Goal: Navigation & Orientation: Find specific page/section

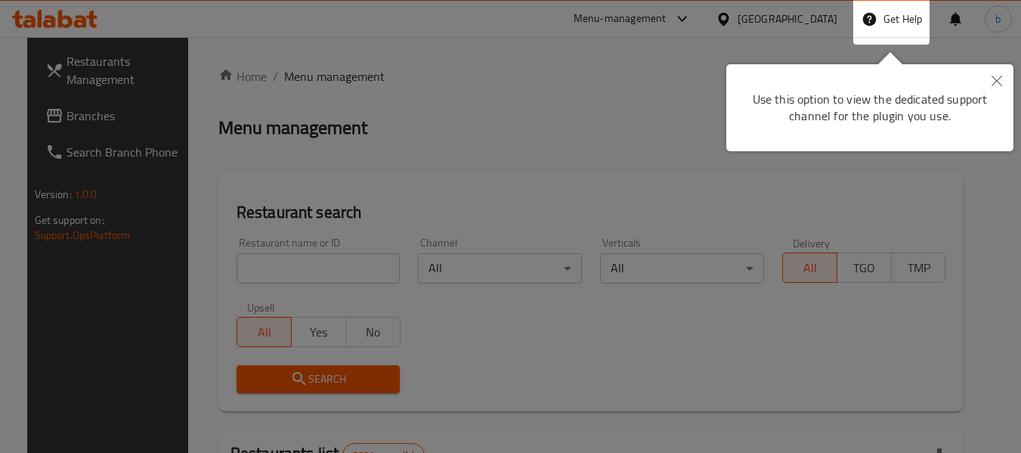
click at [995, 80] on icon "Close" at bounding box center [997, 81] width 11 height 11
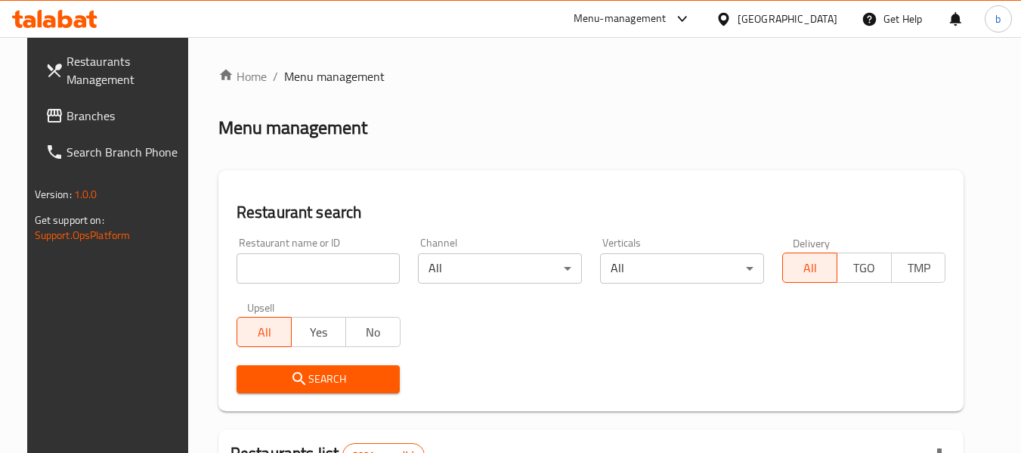
click at [805, 23] on div "Bahrain" at bounding box center [788, 19] width 100 height 17
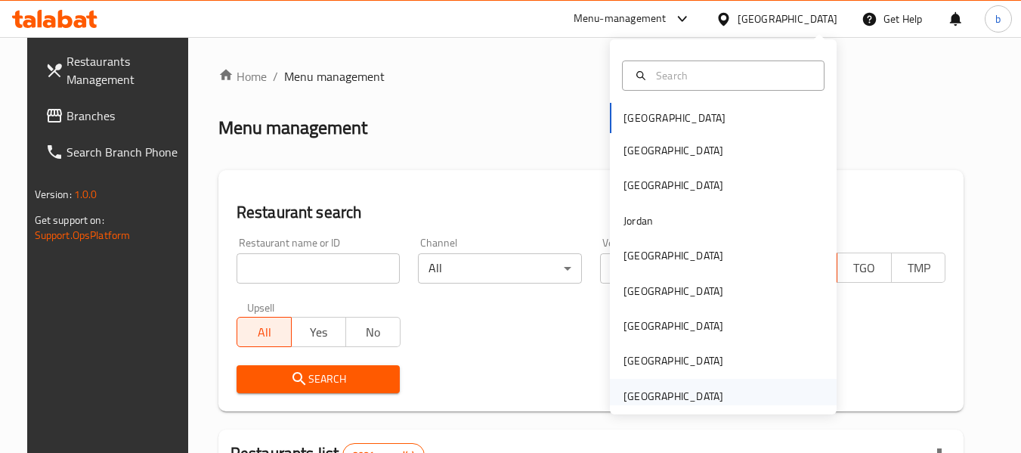
click at [675, 395] on div "[GEOGRAPHIC_DATA]" at bounding box center [674, 396] width 100 height 17
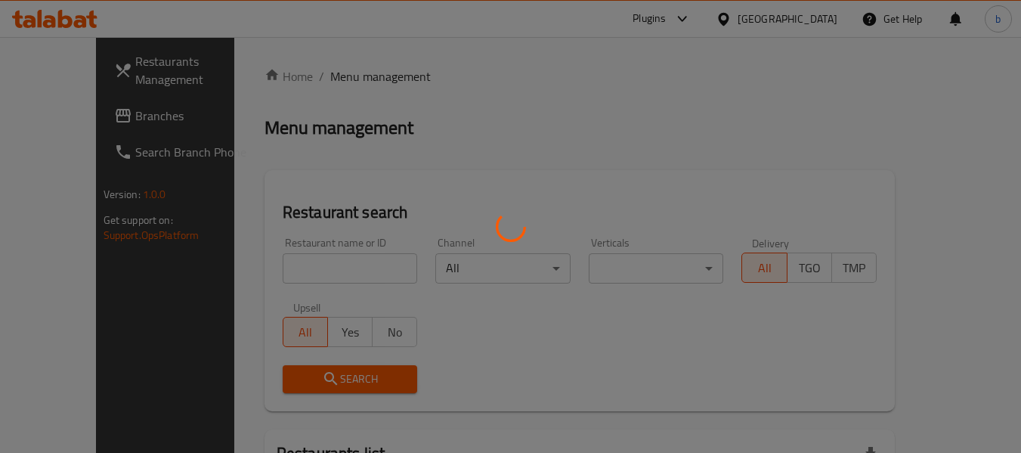
click at [79, 110] on div at bounding box center [510, 226] width 1021 height 453
click at [81, 119] on div at bounding box center [510, 226] width 1021 height 453
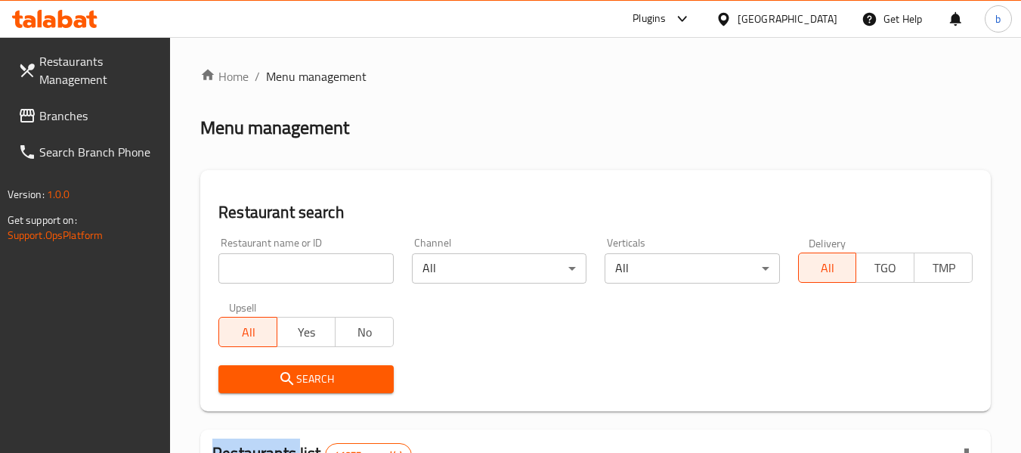
click at [81, 119] on span "Branches" at bounding box center [98, 116] width 119 height 18
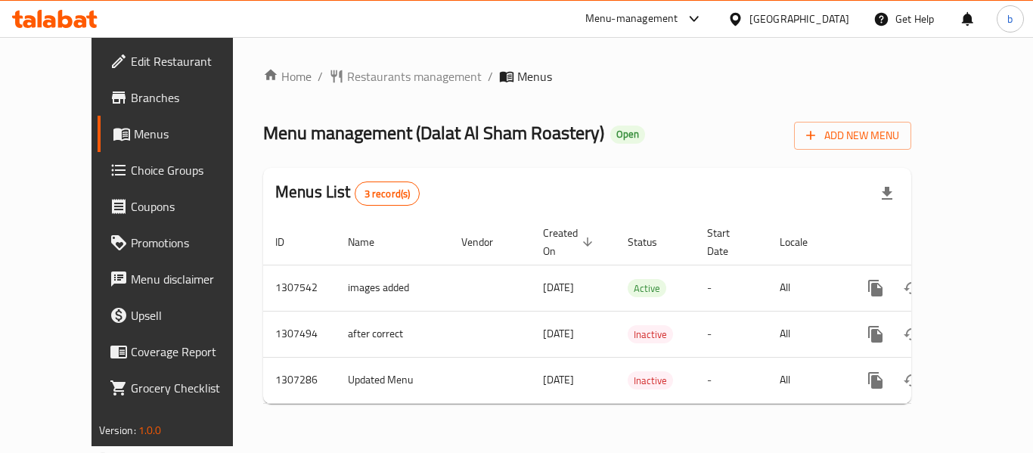
click at [764, 14] on div "United Arab Emirates" at bounding box center [799, 19] width 100 height 17
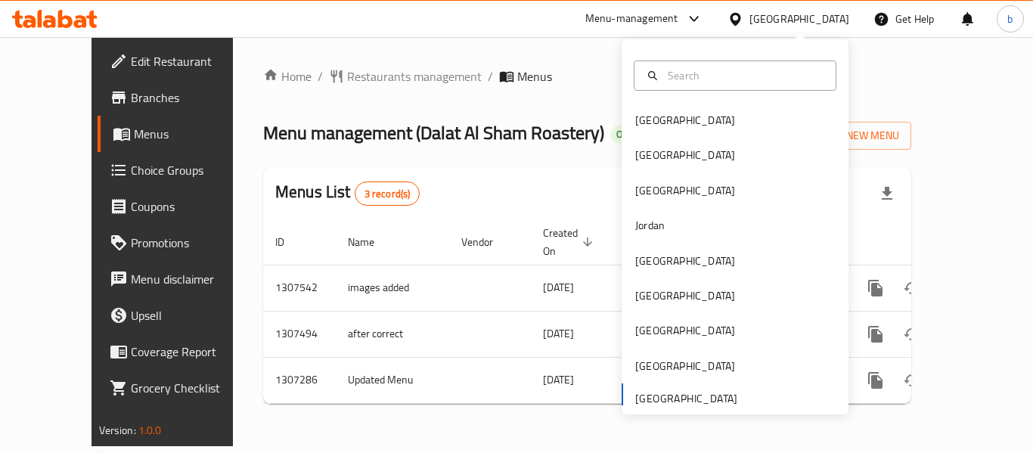
click at [60, 5] on div at bounding box center [55, 19] width 110 height 30
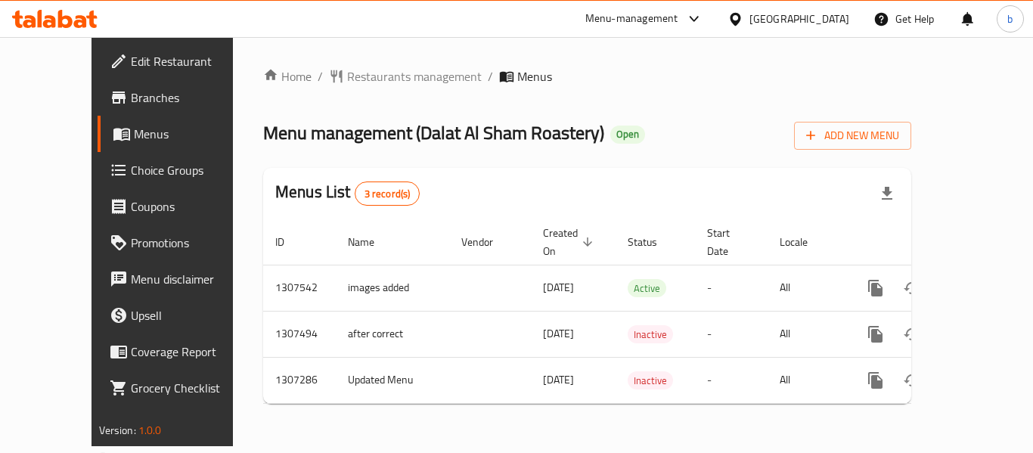
click at [79, 20] on icon at bounding box center [54, 19] width 85 height 18
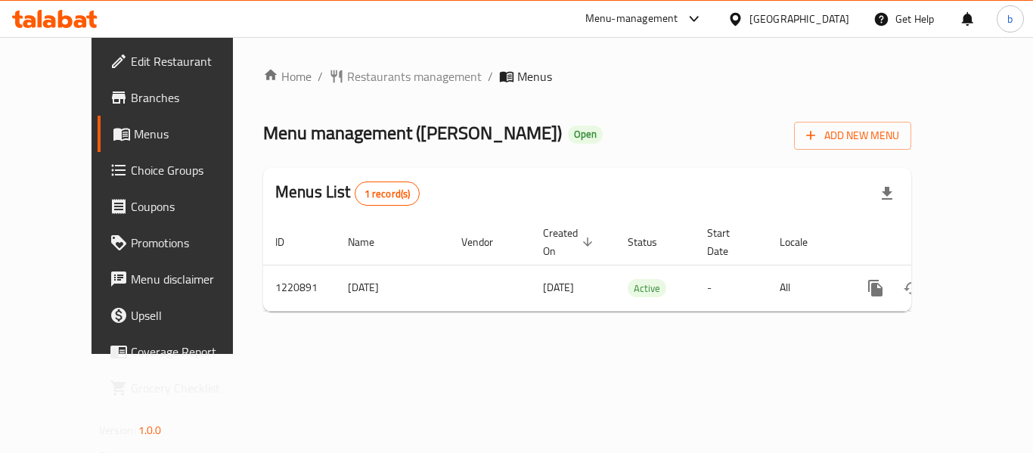
click at [74, 17] on icon at bounding box center [54, 19] width 85 height 18
click at [834, 19] on div "Qatar" at bounding box center [799, 19] width 100 height 17
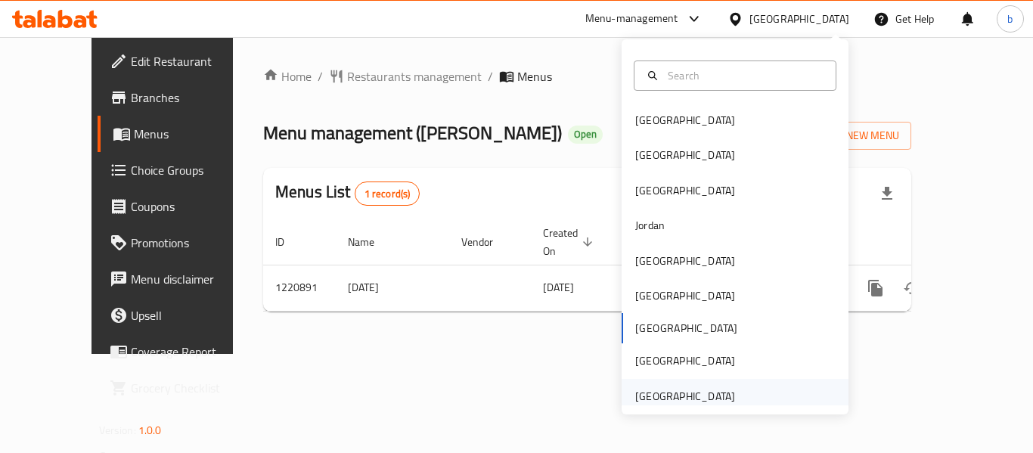
click at [675, 386] on div "[GEOGRAPHIC_DATA]" at bounding box center [685, 396] width 124 height 35
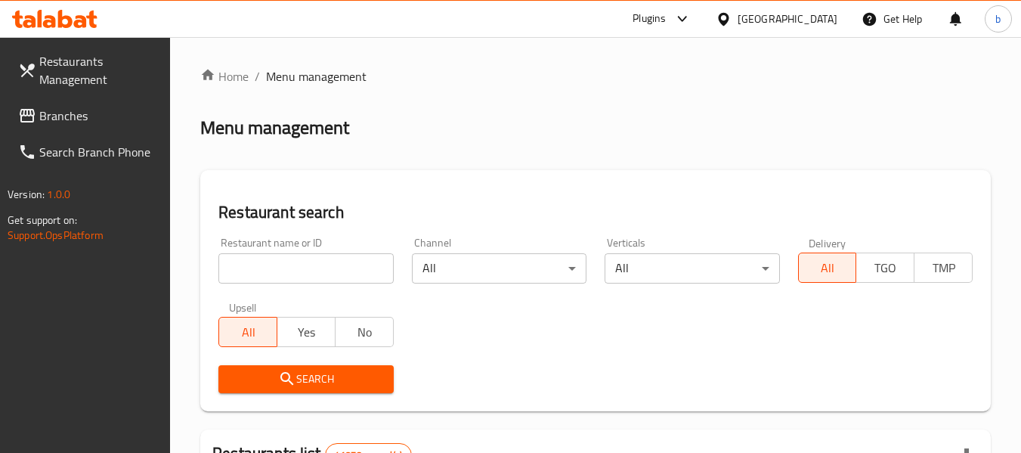
click at [104, 123] on span "Branches" at bounding box center [98, 116] width 119 height 18
